Goal: Task Accomplishment & Management: Manage account settings

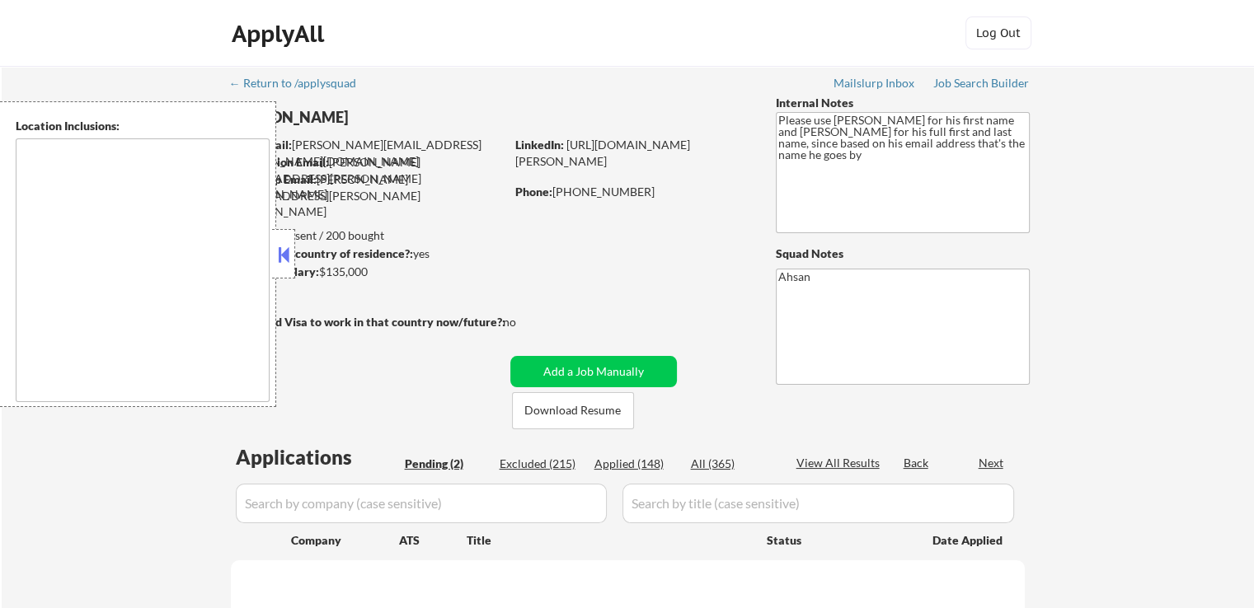
select select ""pending""
type textarea "[GEOGRAPHIC_DATA], MD [GEOGRAPHIC_DATA], [GEOGRAPHIC_DATA] [GEOGRAPHIC_DATA], […"
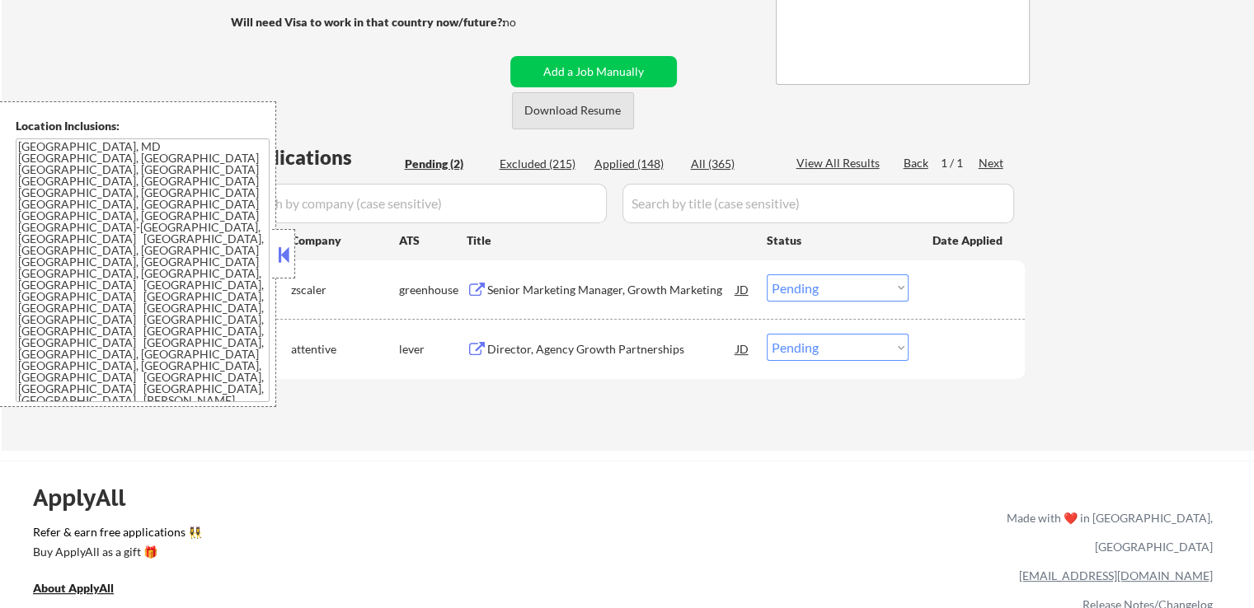
scroll to position [330, 0]
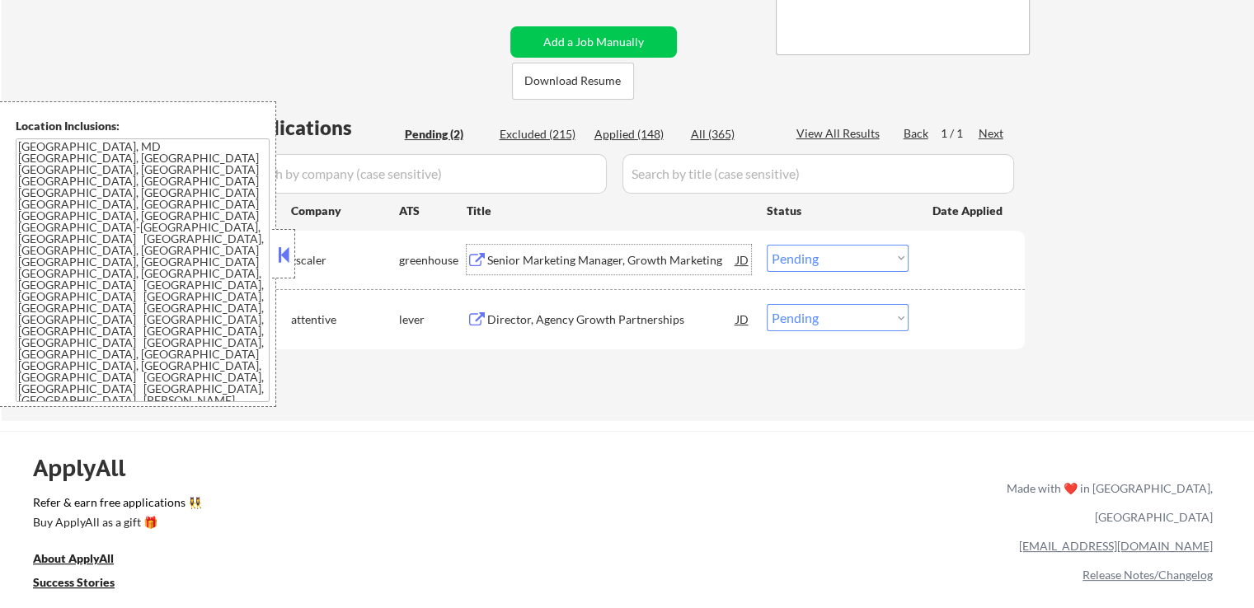
click at [627, 252] on div "Senior Marketing Manager, Growth Marketing" at bounding box center [611, 260] width 249 height 16
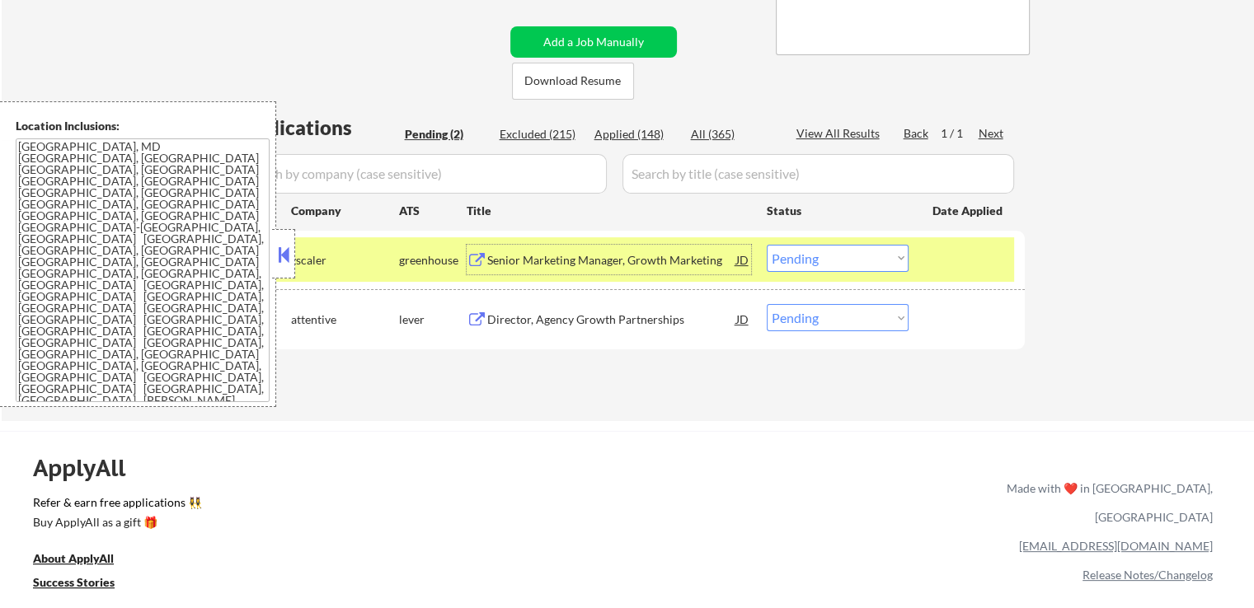
click at [669, 313] on div "Director, Agency Growth Partnerships" at bounding box center [611, 320] width 249 height 16
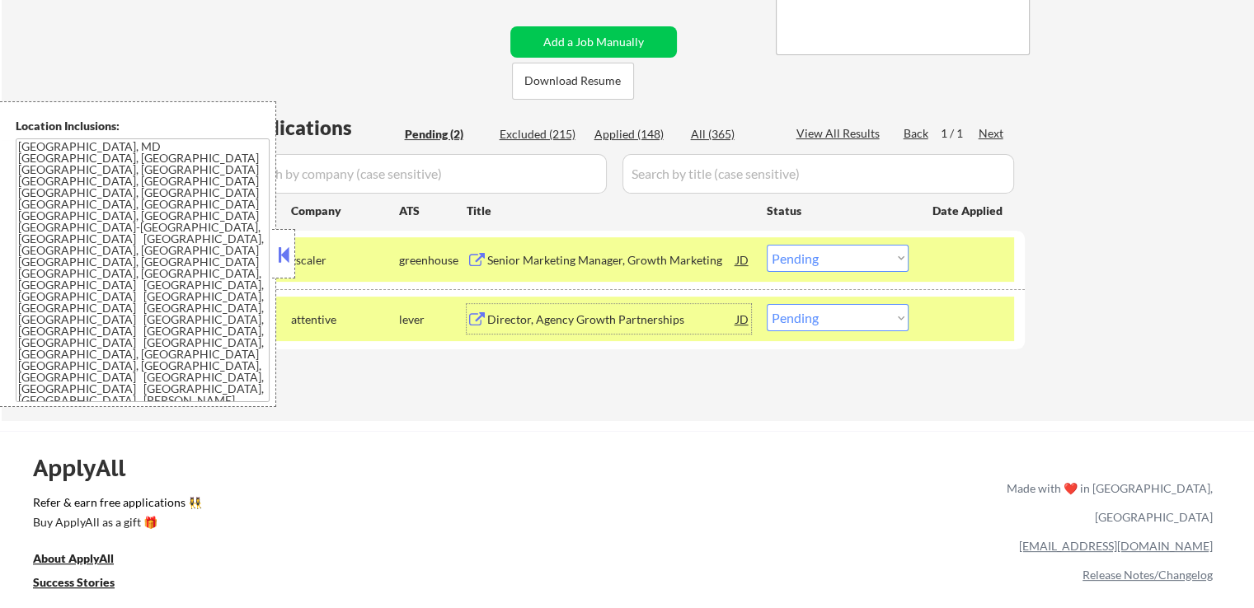
drag, startPoint x: 816, startPoint y: 260, endPoint x: 820, endPoint y: 268, distance: 9.2
click at [816, 260] on select "Choose an option... Pending Applied Excluded (Questions) Excluded (Expired) Exc…" at bounding box center [838, 258] width 142 height 27
click at [767, 245] on select "Choose an option... Pending Applied Excluded (Questions) Excluded (Expired) Exc…" at bounding box center [838, 258] width 142 height 27
click at [724, 411] on div "← Return to /applysquad Mailslurp Inbox Job Search Builder [PERSON_NAME] User E…" at bounding box center [628, 78] width 1252 height 685
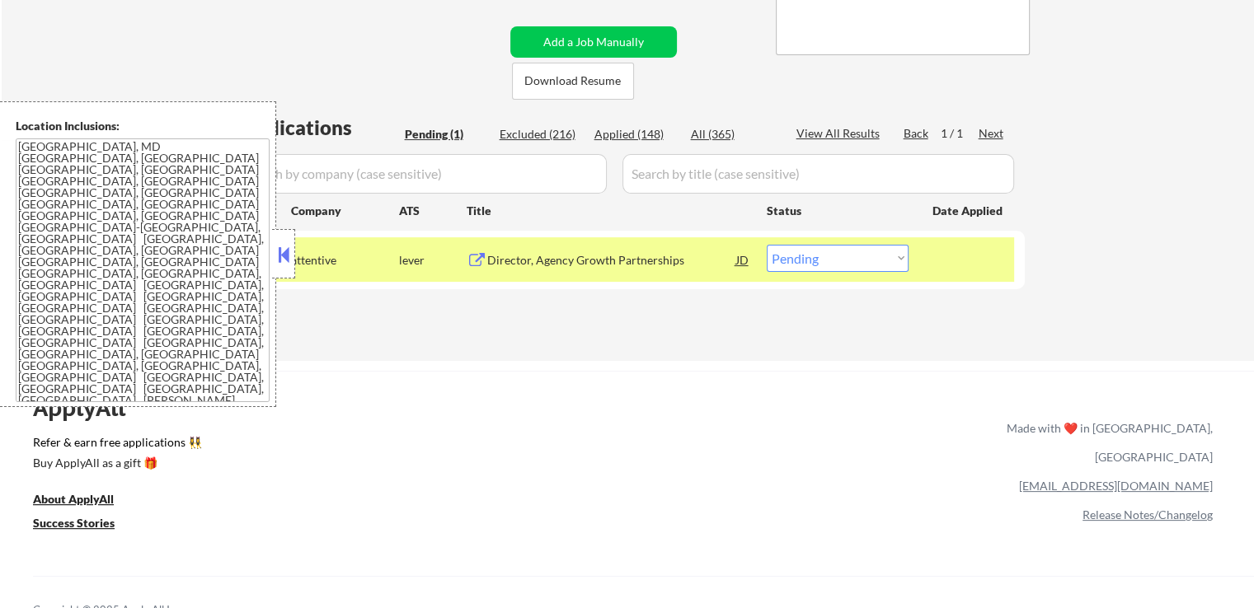
drag, startPoint x: 808, startPoint y: 258, endPoint x: 806, endPoint y: 266, distance: 8.4
click at [808, 261] on select "Choose an option... Pending Applied Excluded (Questions) Excluded (Expired) Exc…" at bounding box center [838, 258] width 142 height 27
select select ""applied""
click at [767, 245] on select "Choose an option... Pending Applied Excluded (Questions) Excluded (Expired) Exc…" at bounding box center [838, 258] width 142 height 27
